Goal: Complete application form

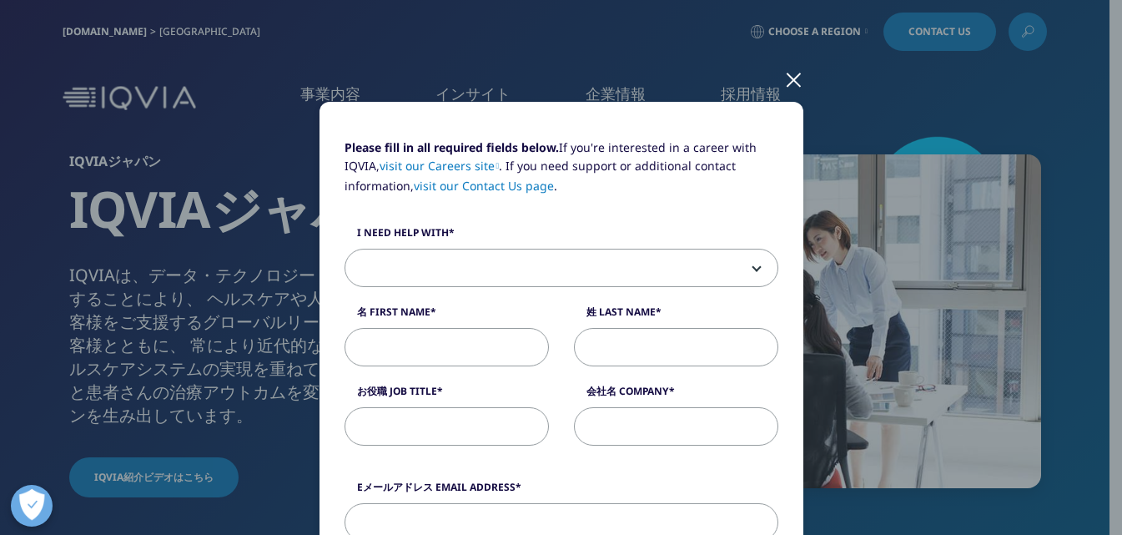
scroll to position [83, 0]
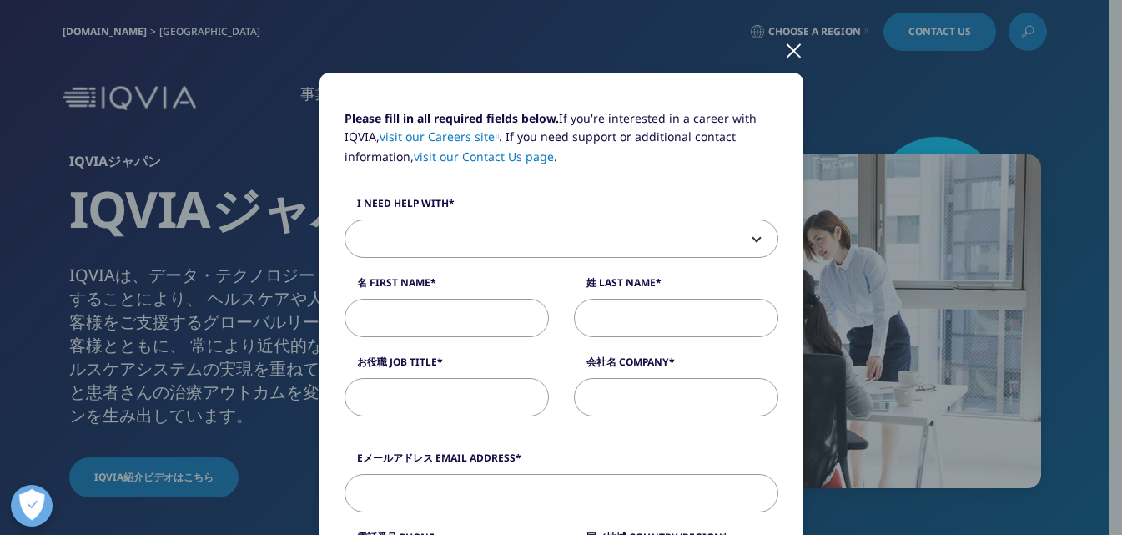
click at [552, 244] on span at bounding box center [561, 239] width 432 height 38
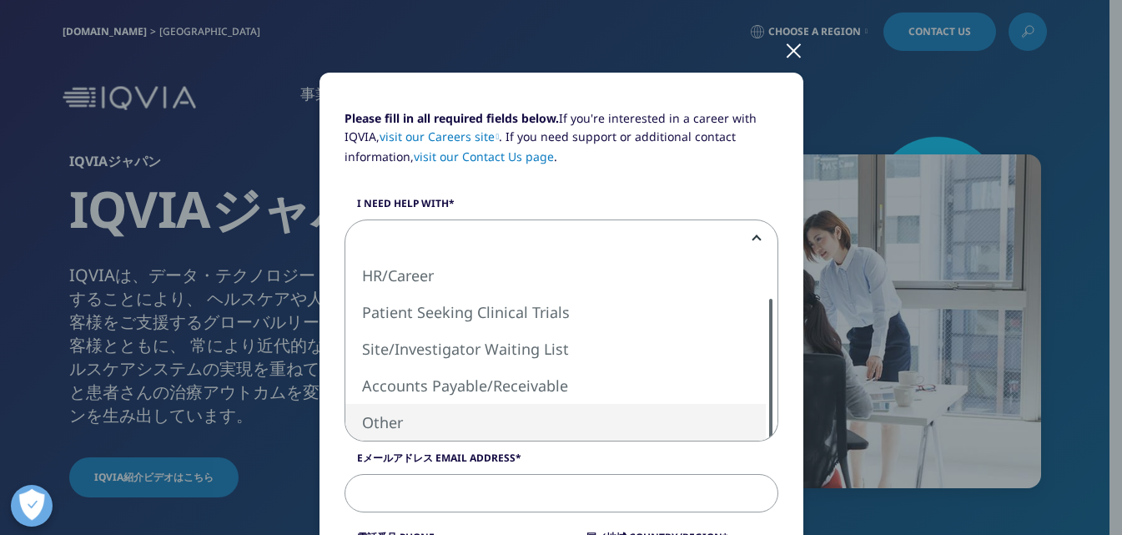
select select "Other"
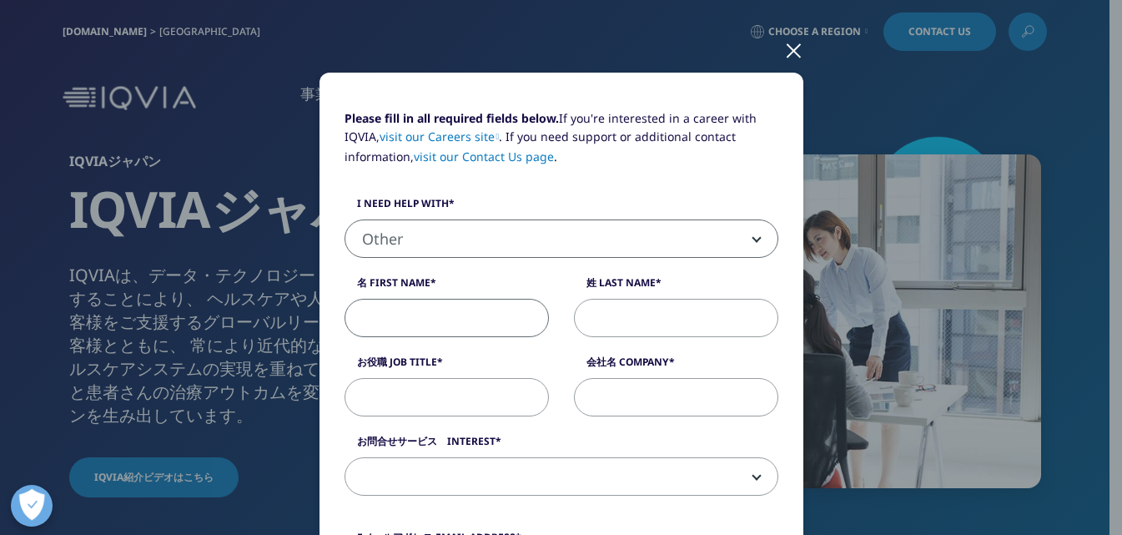
click at [445, 330] on input "名 First Name" at bounding box center [447, 318] width 204 height 38
type input "k"
click at [415, 386] on input "お役職 Job Title" at bounding box center [447, 397] width 204 height 38
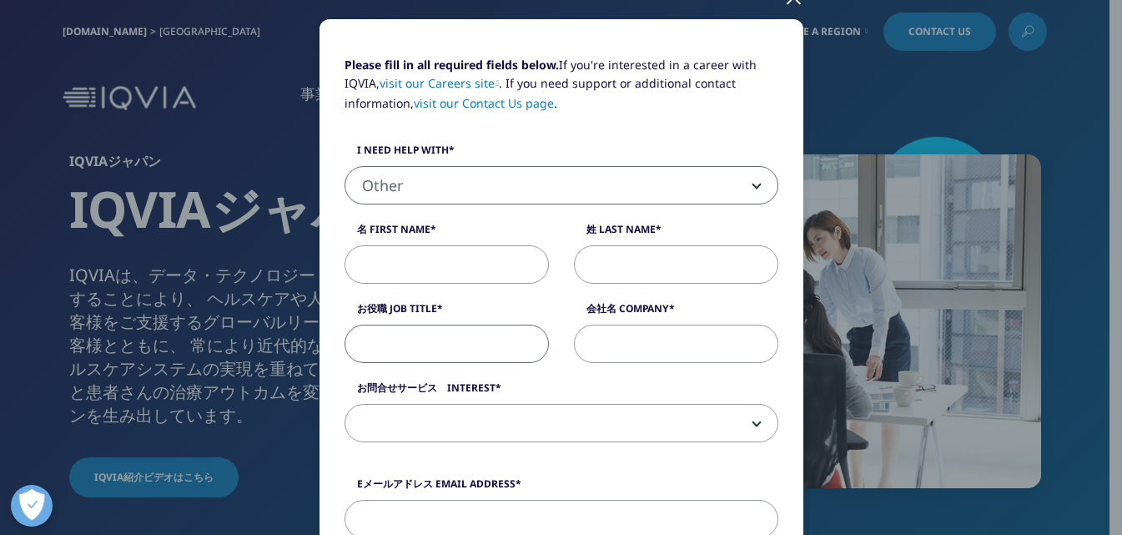
scroll to position [167, 0]
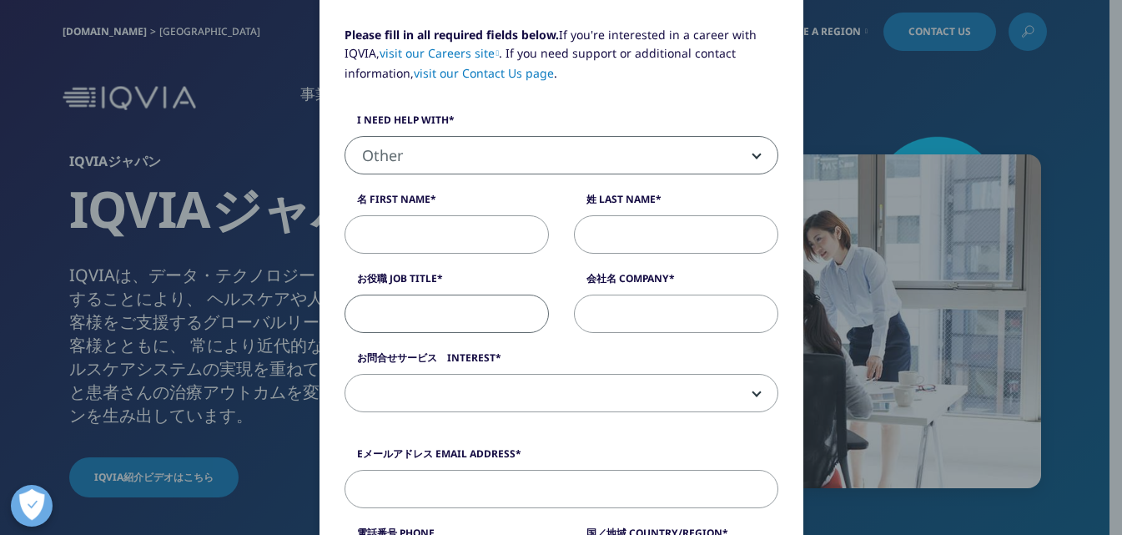
click at [419, 387] on span at bounding box center [561, 394] width 432 height 38
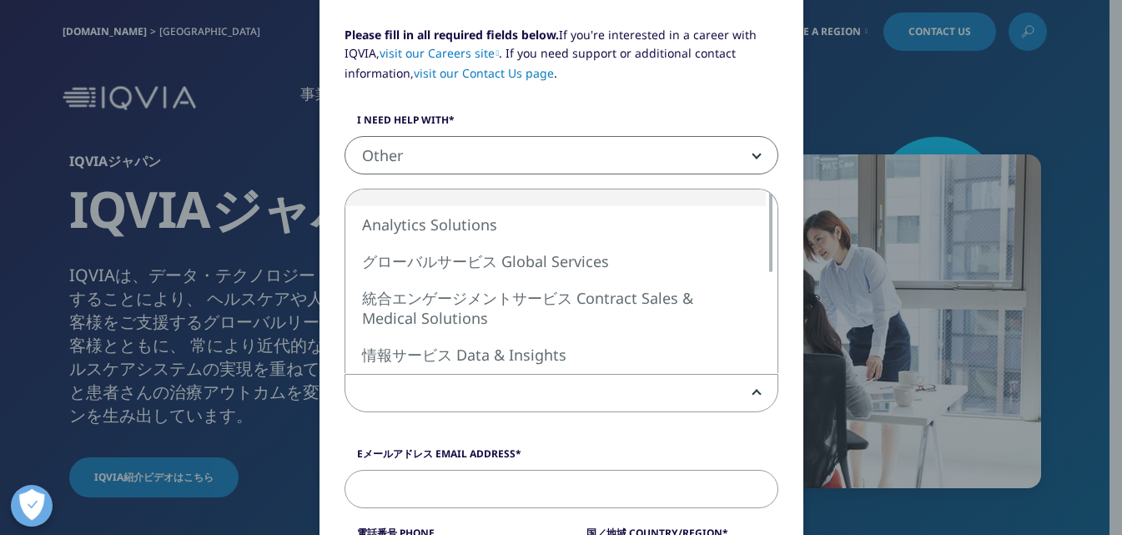
click at [430, 394] on span at bounding box center [561, 394] width 432 height 38
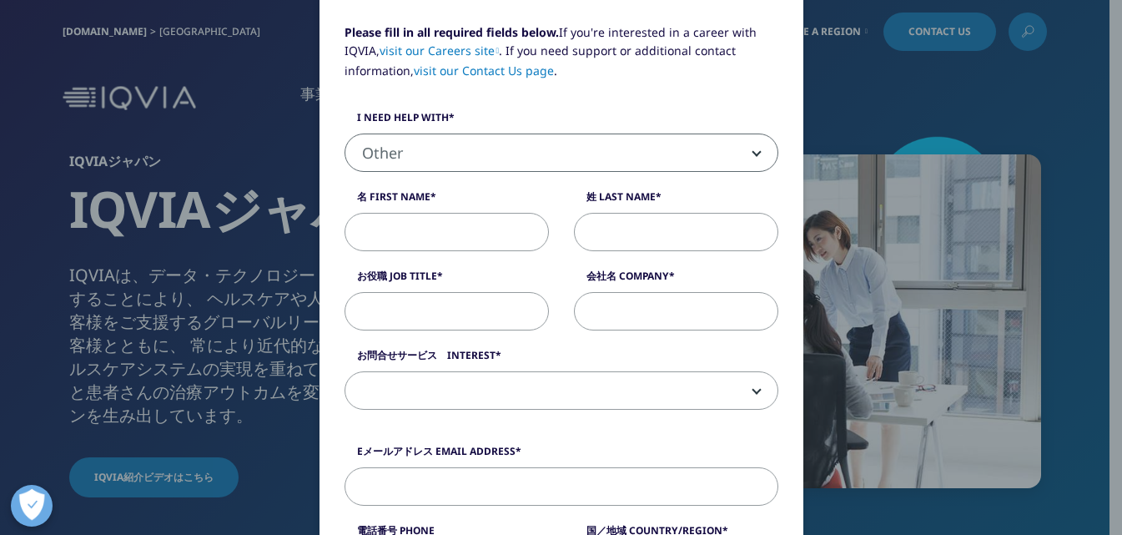
scroll to position [250, 0]
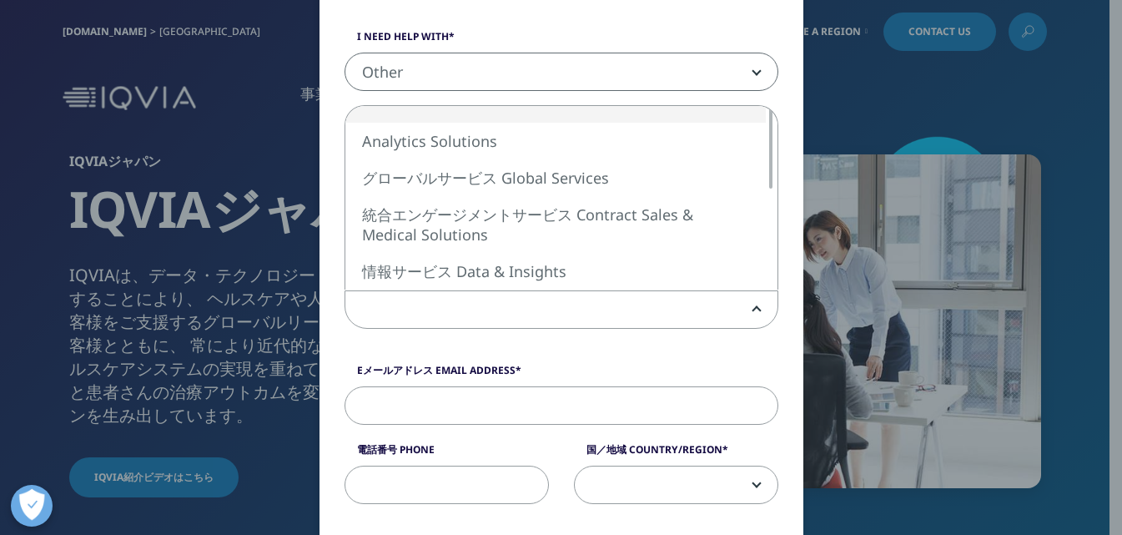
click at [480, 313] on span at bounding box center [561, 310] width 432 height 38
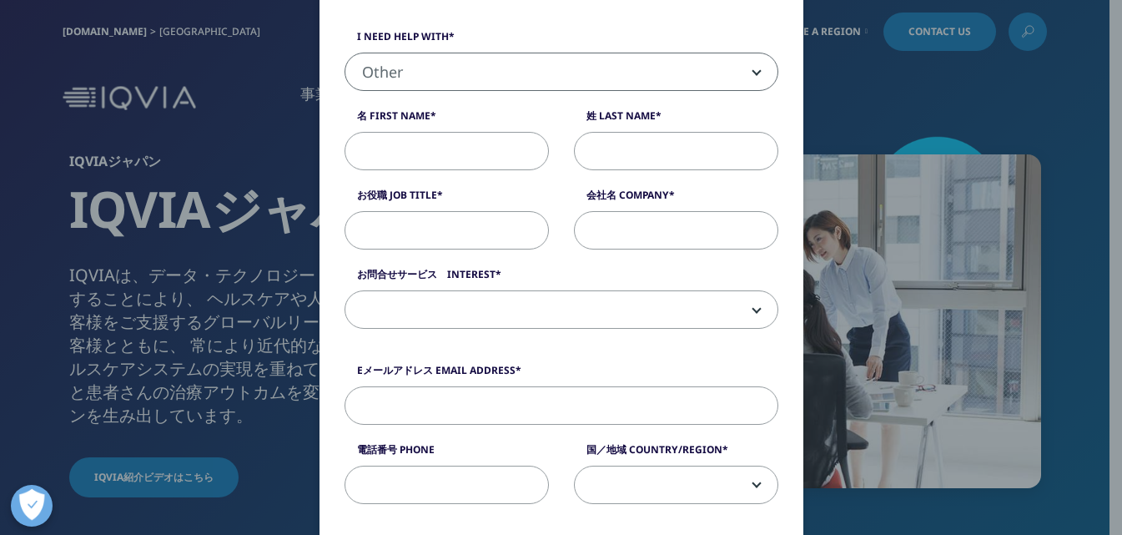
click at [402, 154] on input "名 First Name" at bounding box center [447, 151] width 204 height 38
paste input "[PERSON_NAME]"
click at [391, 149] on input "[PERSON_NAME]" at bounding box center [447, 151] width 204 height 38
drag, startPoint x: 386, startPoint y: 153, endPoint x: 345, endPoint y: 152, distance: 40.9
click at [345, 152] on input "[PERSON_NAME]" at bounding box center [447, 151] width 204 height 38
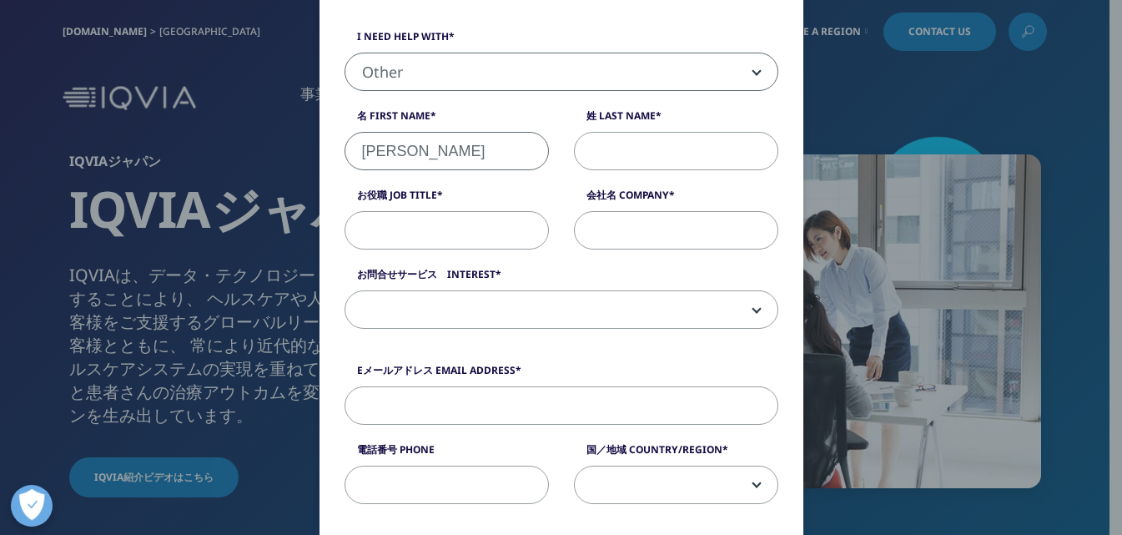
type input "[PERSON_NAME]"
click at [604, 139] on input "姓 Last Name" at bounding box center [676, 151] width 204 height 38
paste input "[PERSON_NAME]"
type input "[PERSON_NAME]"
click at [415, 234] on input "お役職 Job Title" at bounding box center [447, 230] width 204 height 38
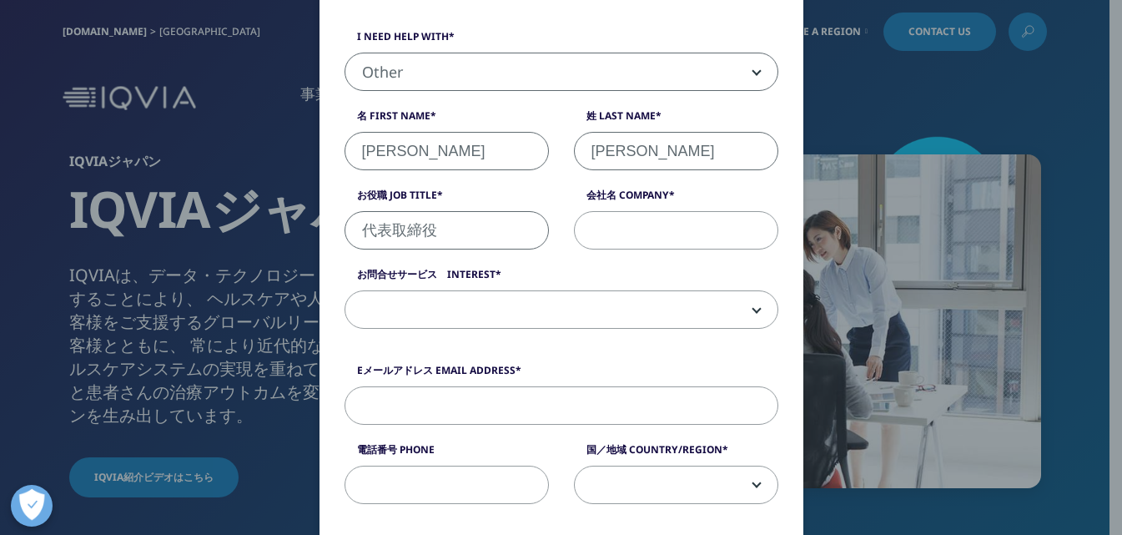
type input "代表取締役"
click at [632, 221] on input "会社名 Company" at bounding box center [676, 230] width 204 height 38
type input "株式会社ラポリア"
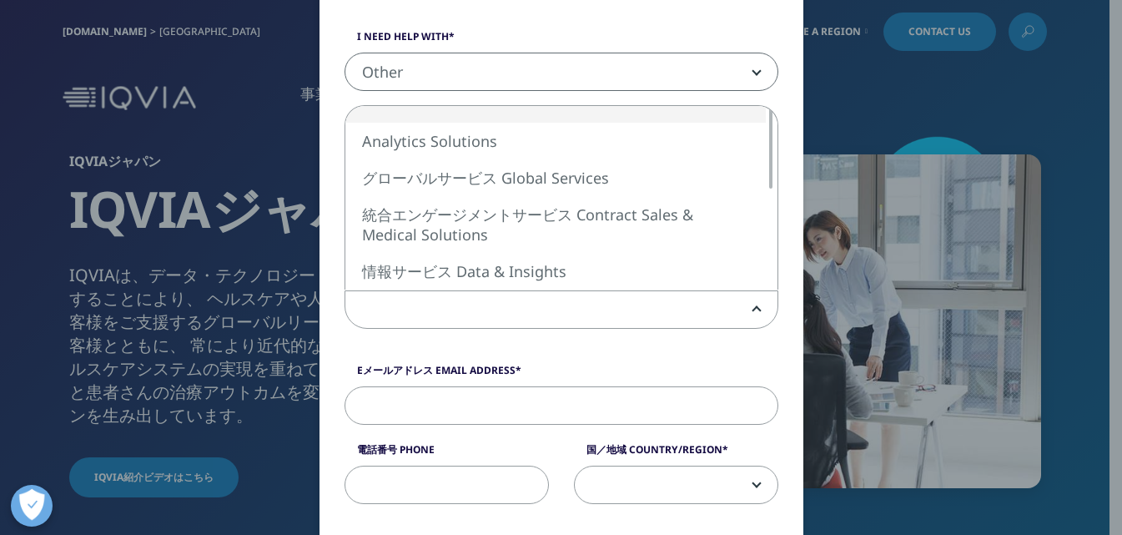
click at [570, 300] on span at bounding box center [561, 310] width 432 height 38
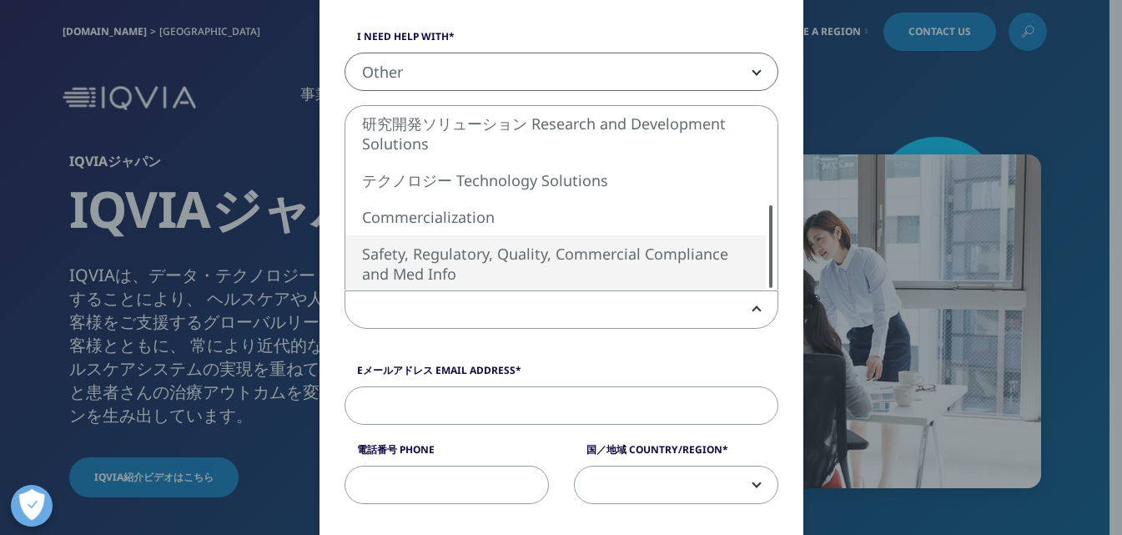
select select "Safety Regulatory Quality Commercial Compliance"
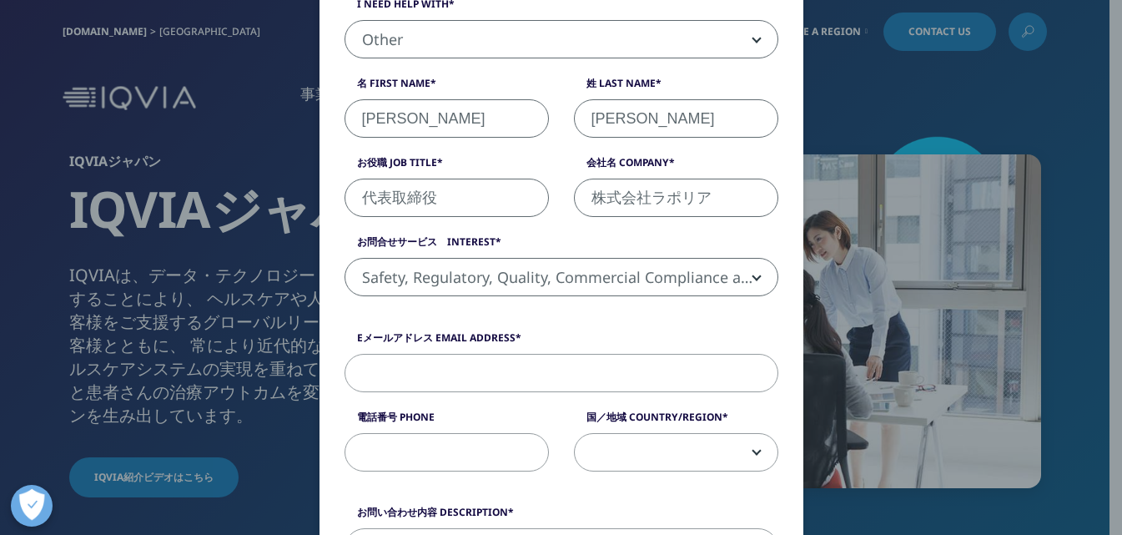
scroll to position [334, 0]
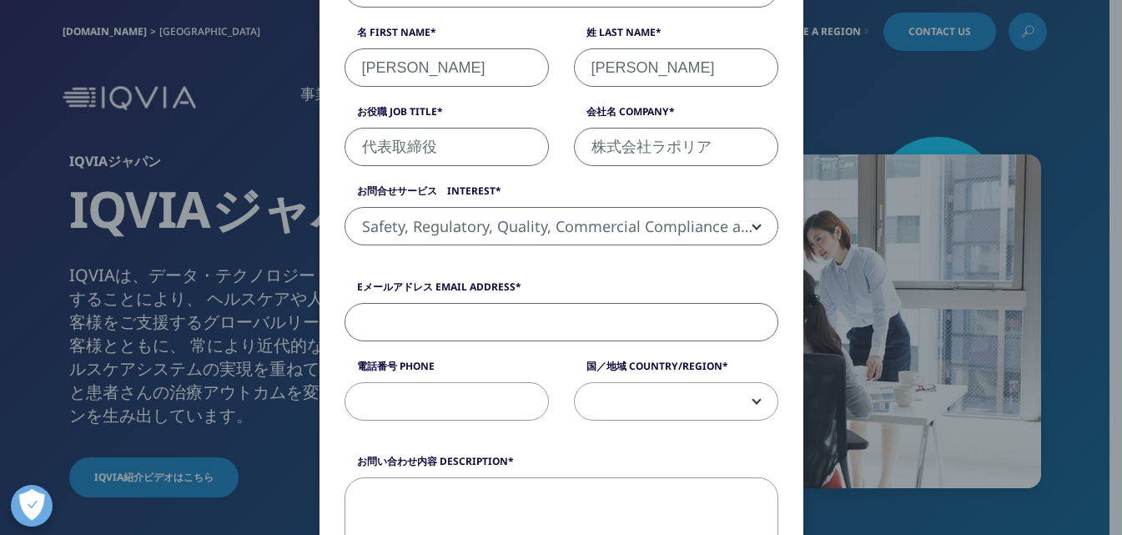
click at [472, 320] on input "Eメールアドレス Email Address" at bounding box center [562, 322] width 434 height 38
paste input "[EMAIL_ADDRESS][DOMAIN_NAME]"
type input "[EMAIL_ADDRESS][DOMAIN_NAME]"
click at [424, 400] on input "電話番号 Phone" at bounding box center [447, 401] width 204 height 38
paste input "[PHONE_NUMBER]"
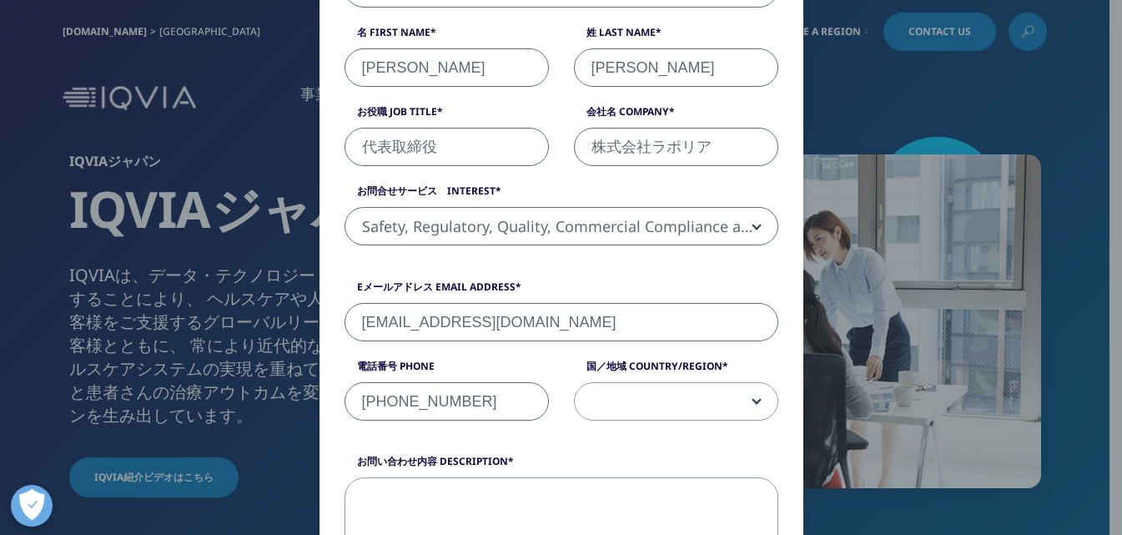
type input "[PHONE_NUMBER]"
click at [646, 390] on span at bounding box center [676, 402] width 203 height 38
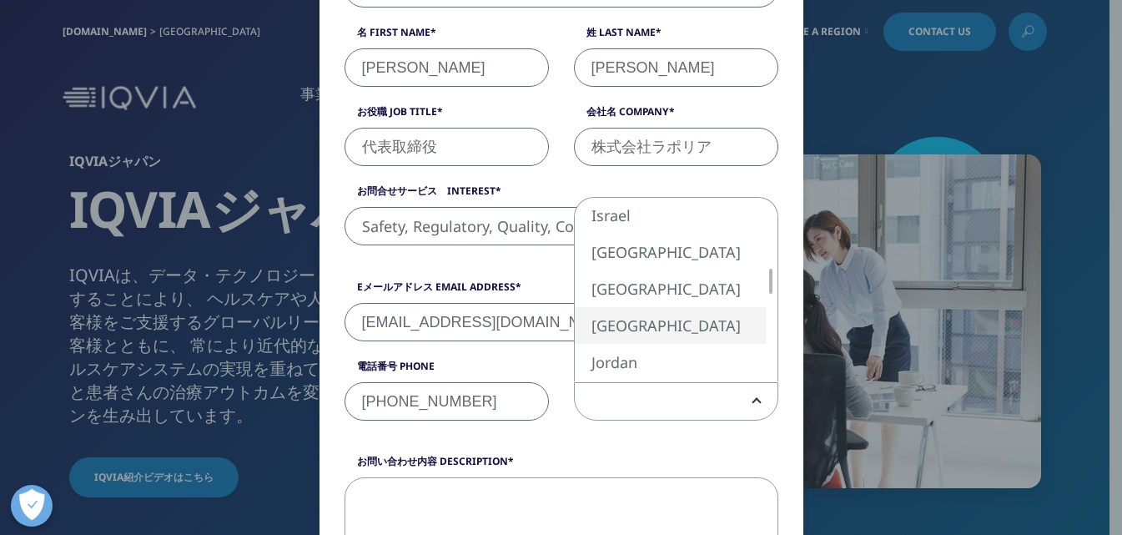
select select "[GEOGRAPHIC_DATA]"
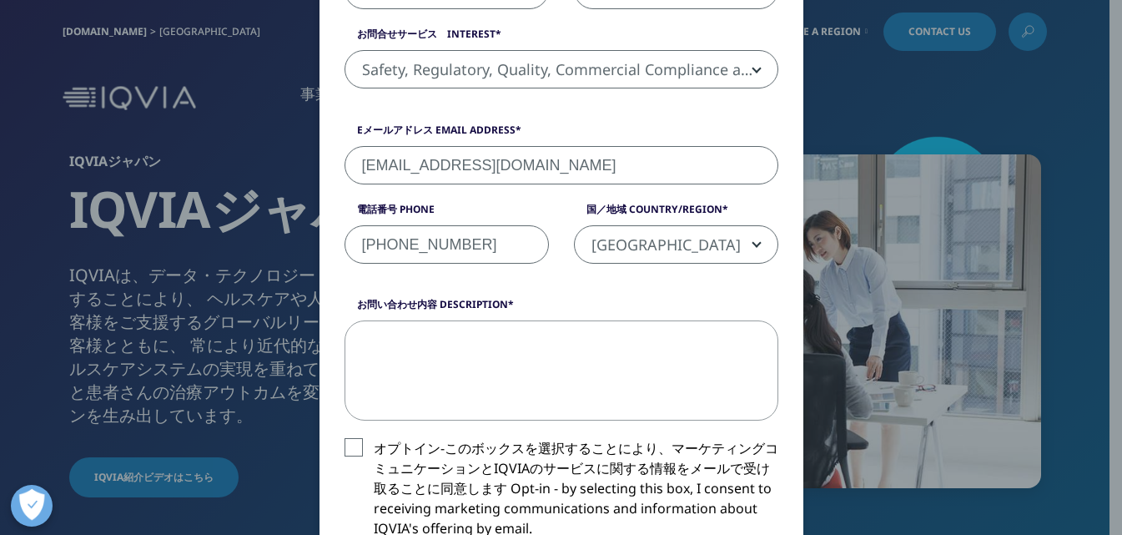
scroll to position [501, 0]
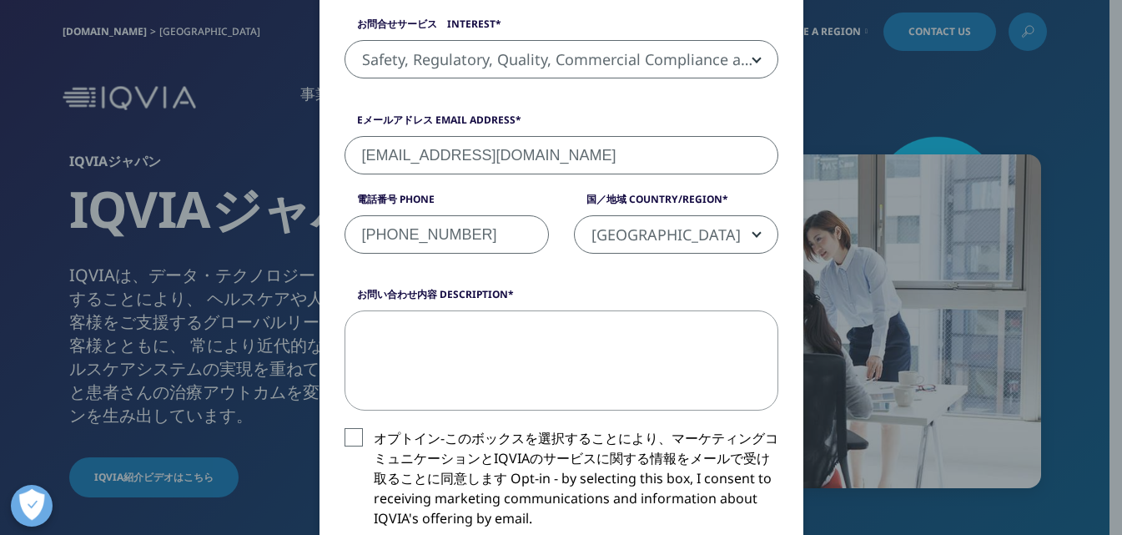
click at [537, 362] on textarea "お問い合わせ内容 Description" at bounding box center [562, 360] width 434 height 100
paste textarea "お世話になっております。 株式会社ラポリアの[PERSON_NAME]と申します。 弊社はシステムエンジニアリングサービスを展開しておりまして、 協業できるパ…"
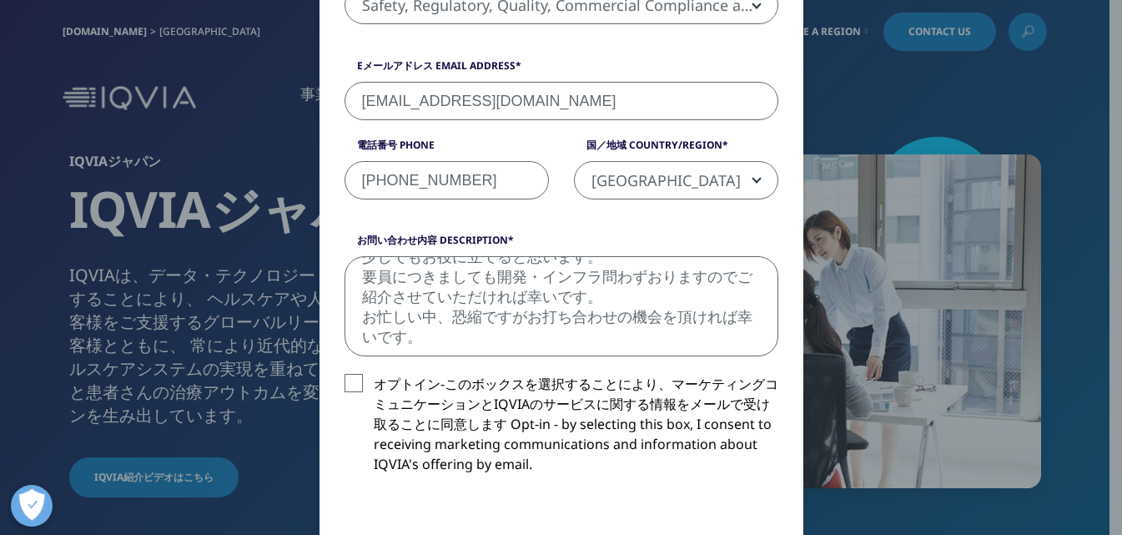
scroll to position [584, 0]
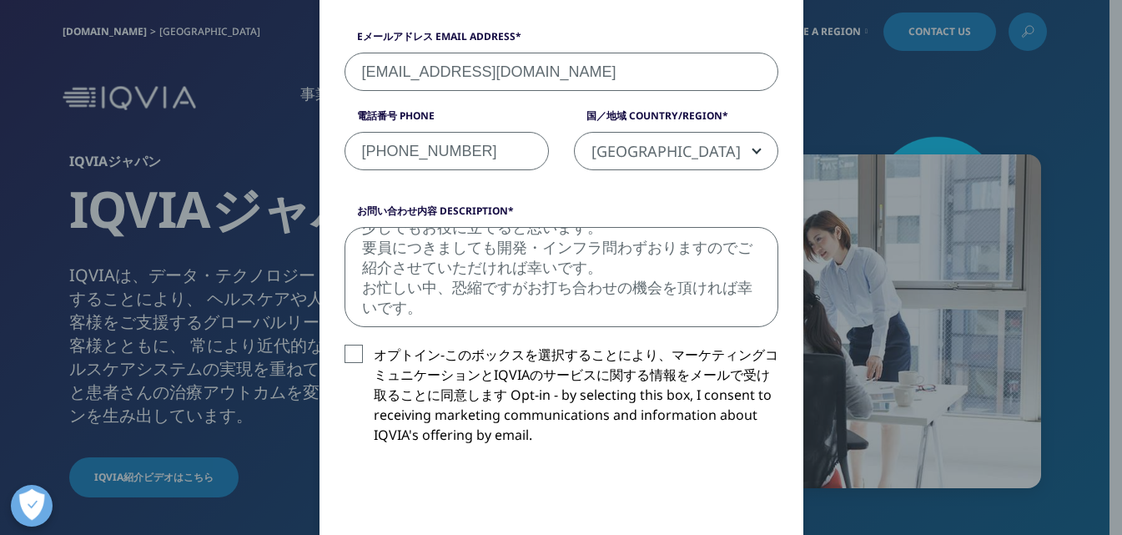
type textarea "お世話になっております。 株式会社ラポリアの[PERSON_NAME]と申します。 弊社はシステムエンジニアリングサービスを展開しておりまして、 協業できるパ…"
click at [350, 349] on label "オプトイン-このボックスを選択することにより、マーケティングコミュニケーションとIQVIAのサービスに関する情報をメールで受け取ることに同意します Opt-i…" at bounding box center [562, 399] width 434 height 109
click at [374, 345] on input "オプトイン-このボックスを選択することにより、マーケティングコミュニケーションとIQVIAのサービスに関する情報をメールで受け取ることに同意します Opt-i…" at bounding box center [374, 345] width 0 height 0
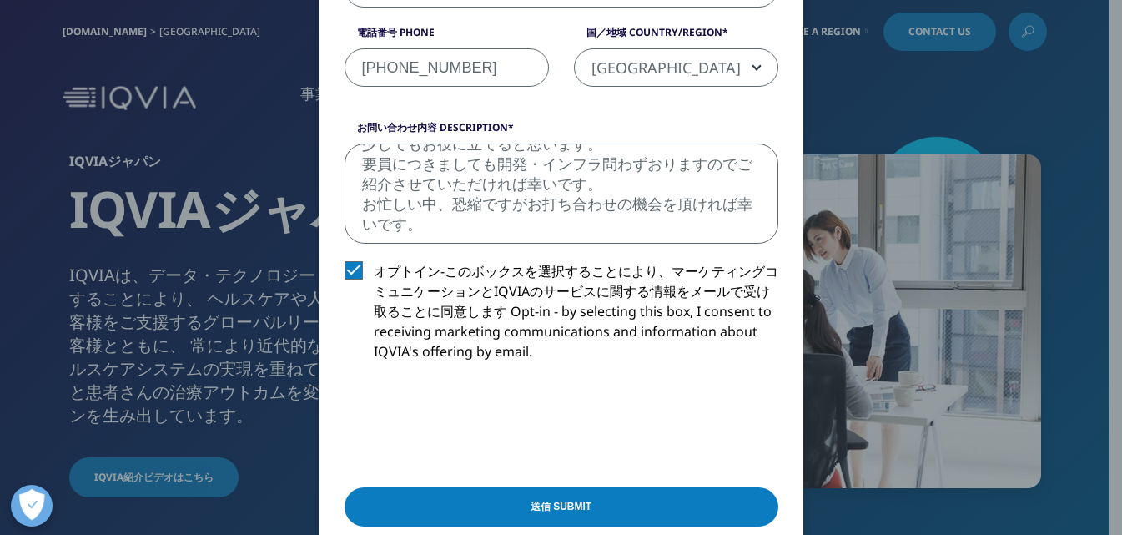
scroll to position [751, 0]
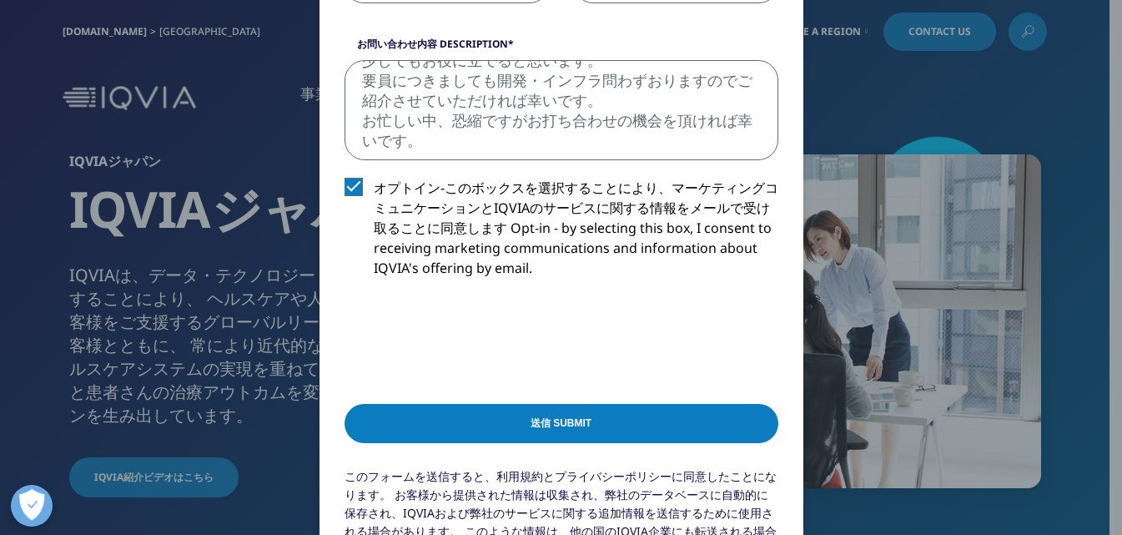
click at [481, 419] on input "送信 Submit" at bounding box center [562, 423] width 434 height 39
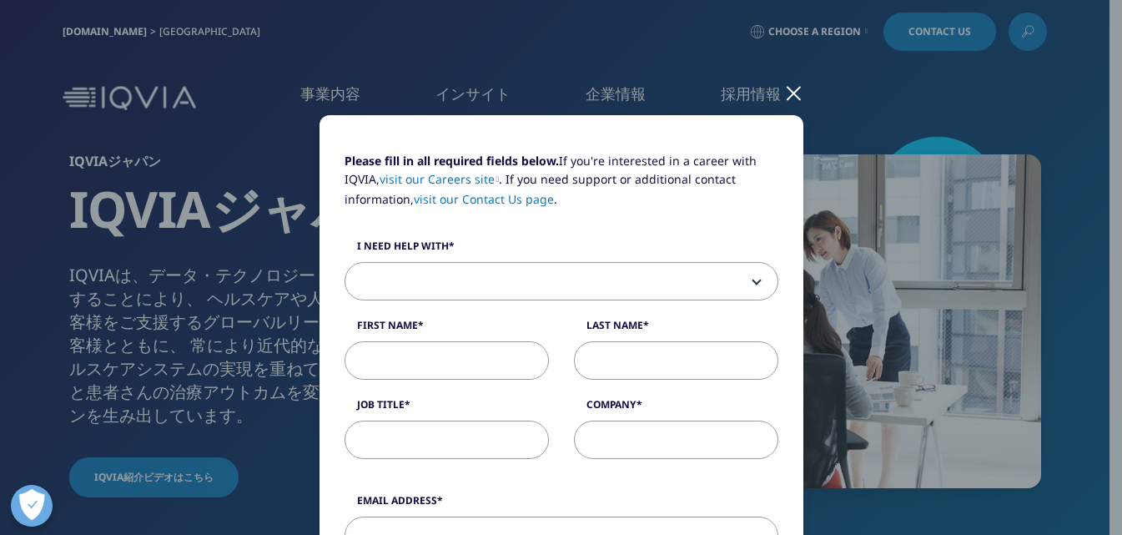
scroll to position [0, 0]
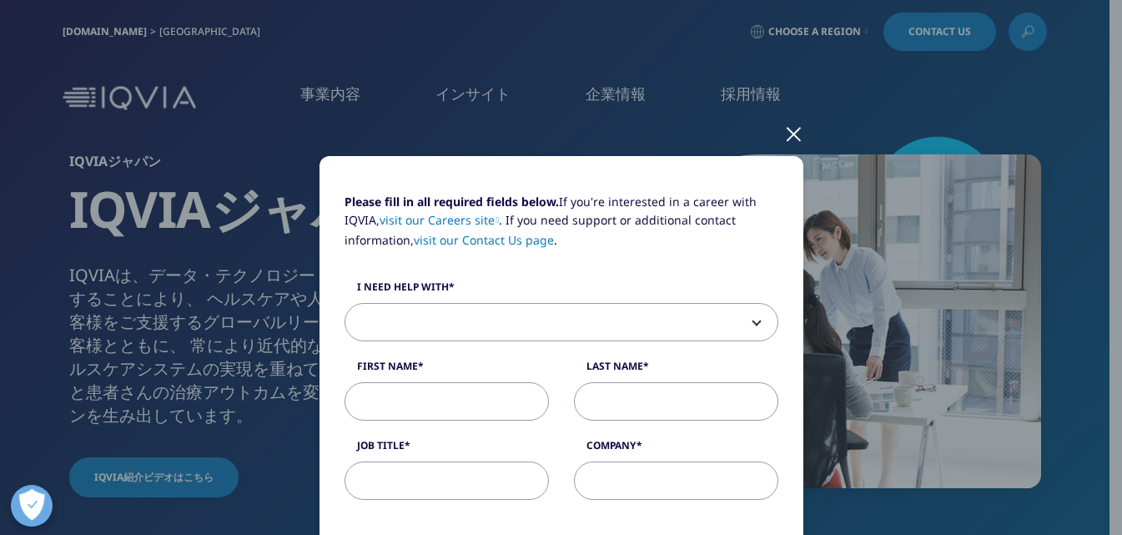
click at [792, 133] on div at bounding box center [793, 133] width 19 height 46
